Goal: Find specific page/section: Find specific page/section

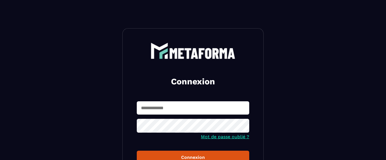
type input "**********"
click at [195, 153] on button "Connexion" at bounding box center [193, 157] width 112 height 13
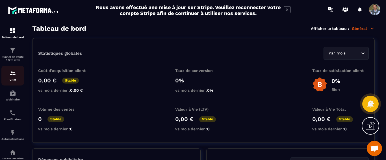
click at [14, 75] on img at bounding box center [12, 73] width 7 height 7
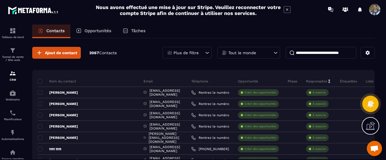
click at [136, 30] on p "Tâches" at bounding box center [138, 30] width 14 height 5
